Goal: Obtain resource: Download file/media

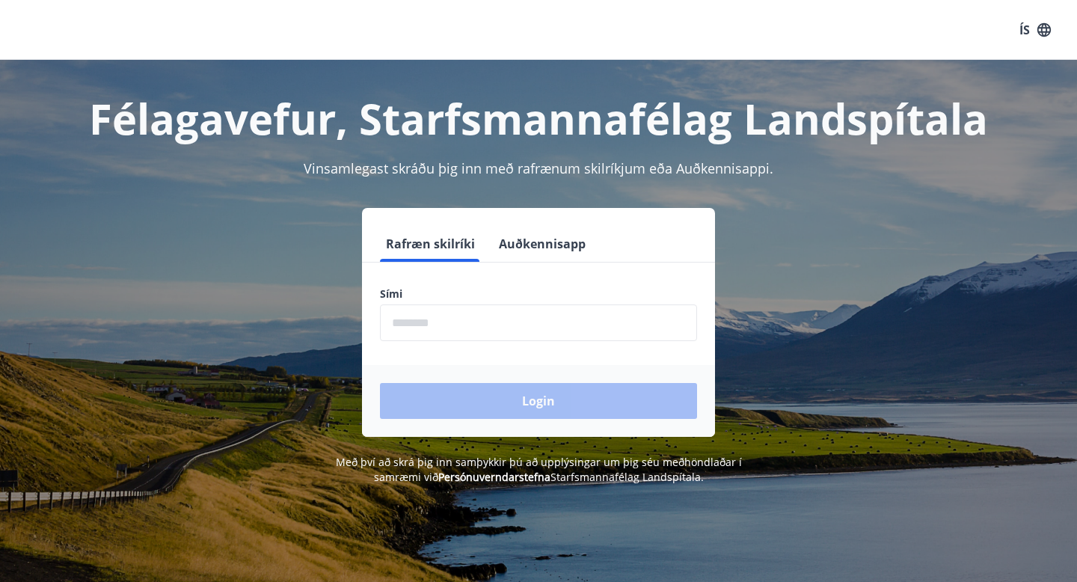
click at [405, 316] on input "phone" at bounding box center [538, 322] width 317 height 37
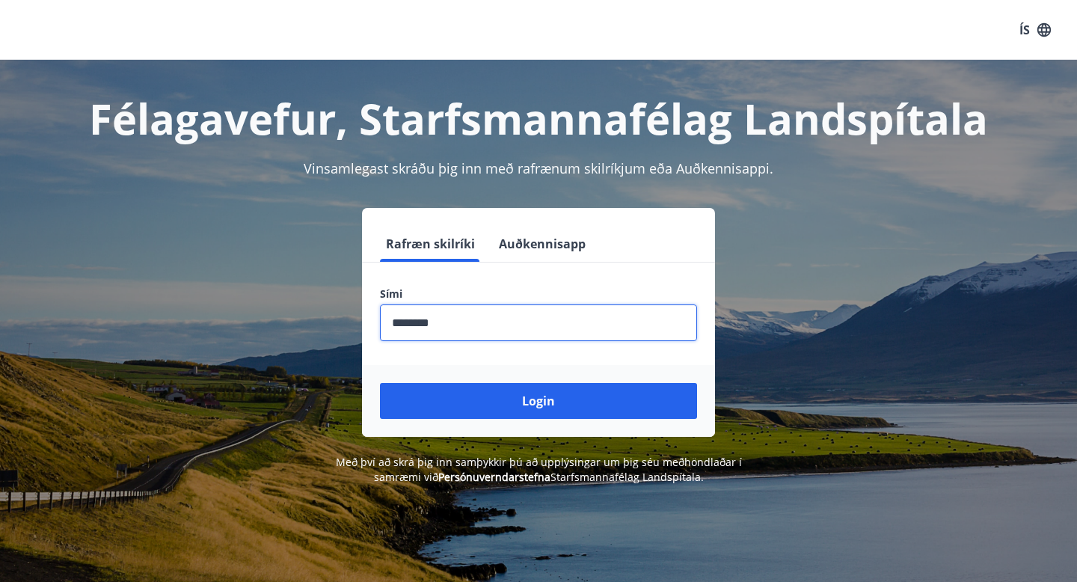
type input "********"
click at [380, 383] on button "Login" at bounding box center [538, 401] width 317 height 36
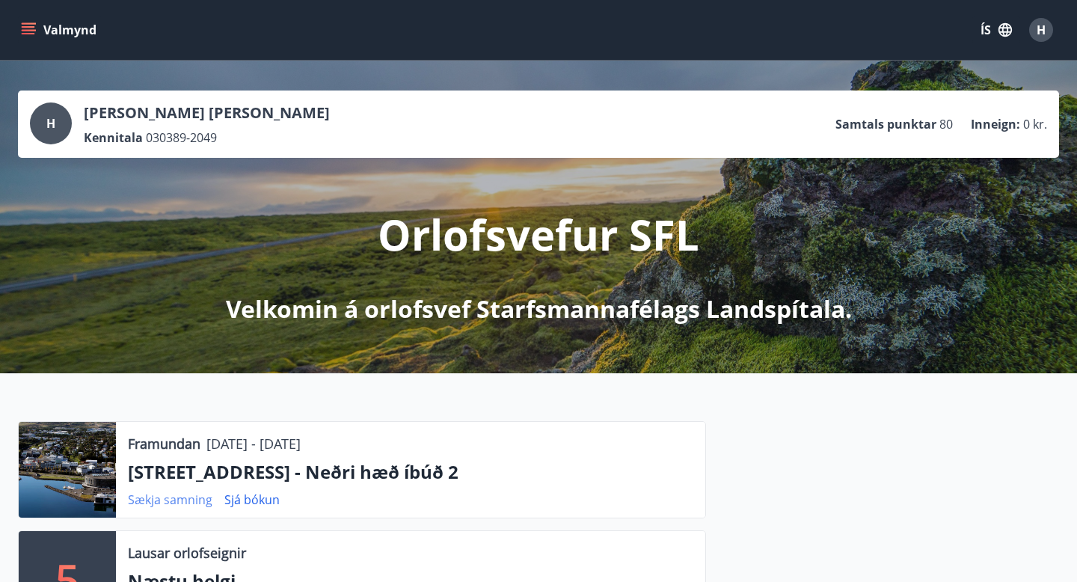
click at [173, 503] on link "Sækja samning" at bounding box center [170, 499] width 84 height 16
click at [1034, 32] on div "H" at bounding box center [1041, 30] width 24 height 24
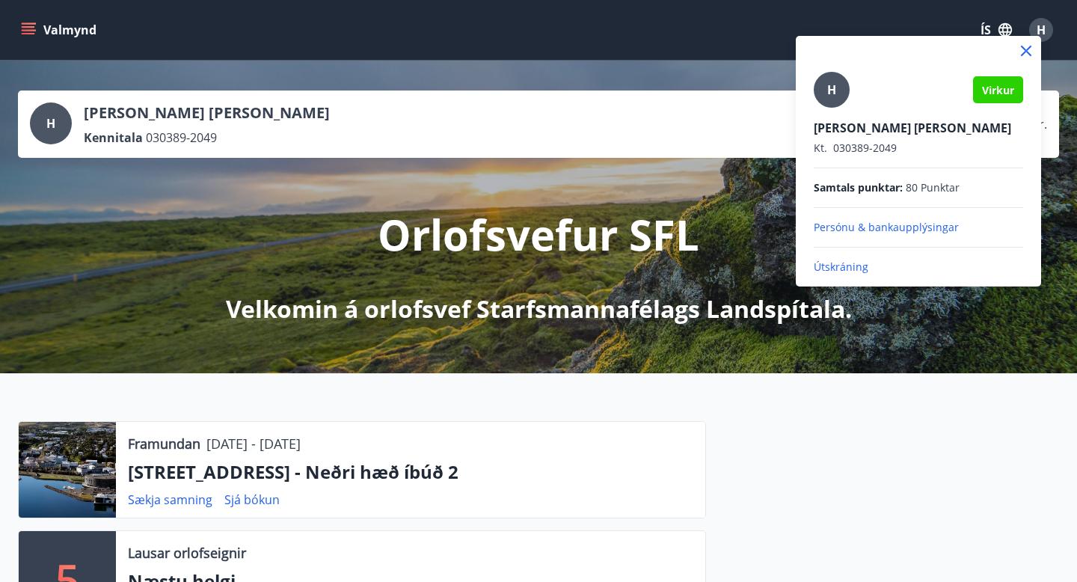
click at [842, 271] on p "Útskráning" at bounding box center [918, 266] width 209 height 15
